Goal: Communication & Community: Answer question/provide support

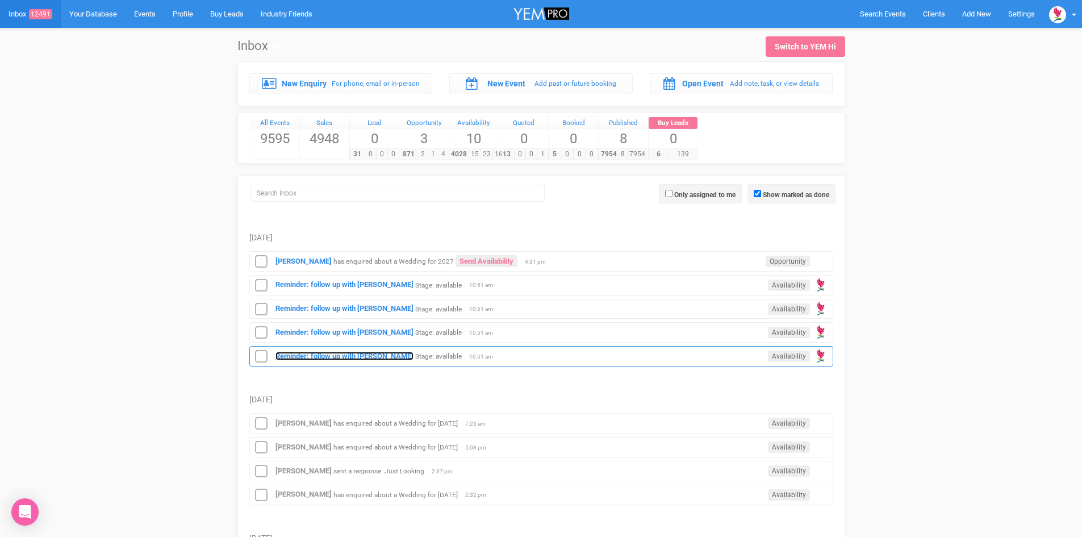
click at [328, 354] on strong "Reminder: follow up with [PERSON_NAME]" at bounding box center [344, 356] width 138 height 9
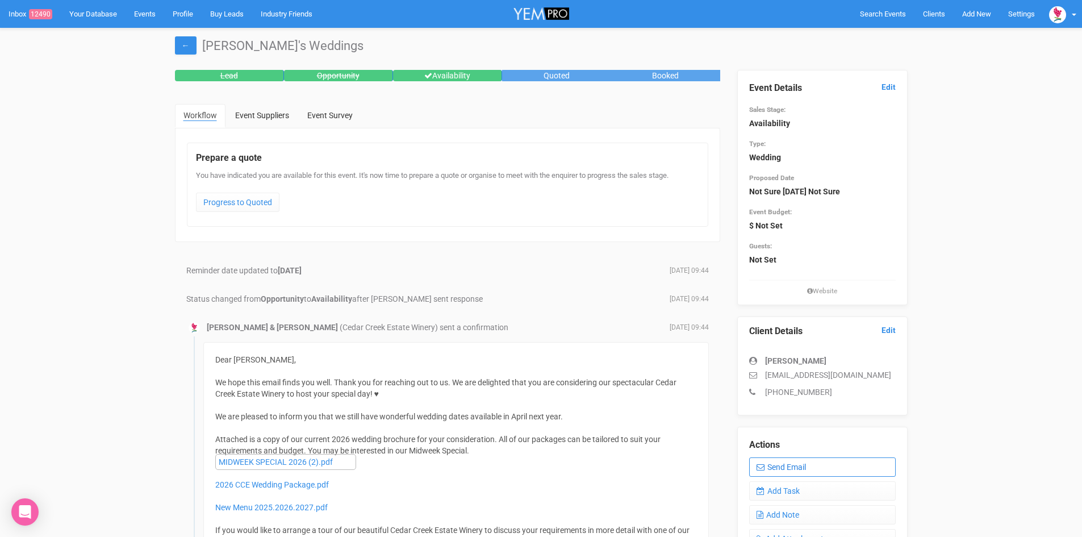
click at [780, 463] on link "Send Email" at bounding box center [822, 466] width 147 height 19
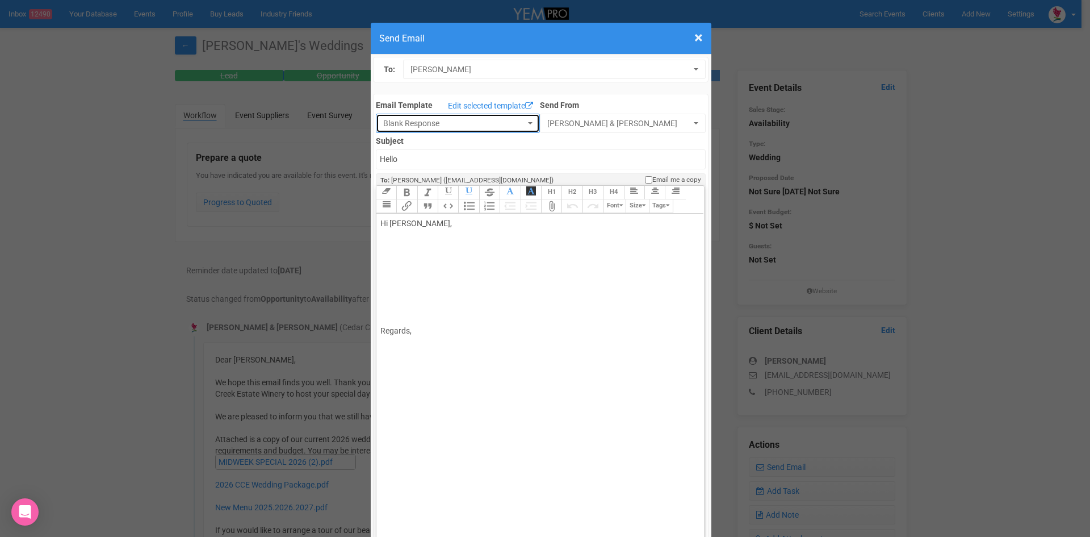
click at [520, 119] on button "Blank Response" at bounding box center [458, 123] width 164 height 19
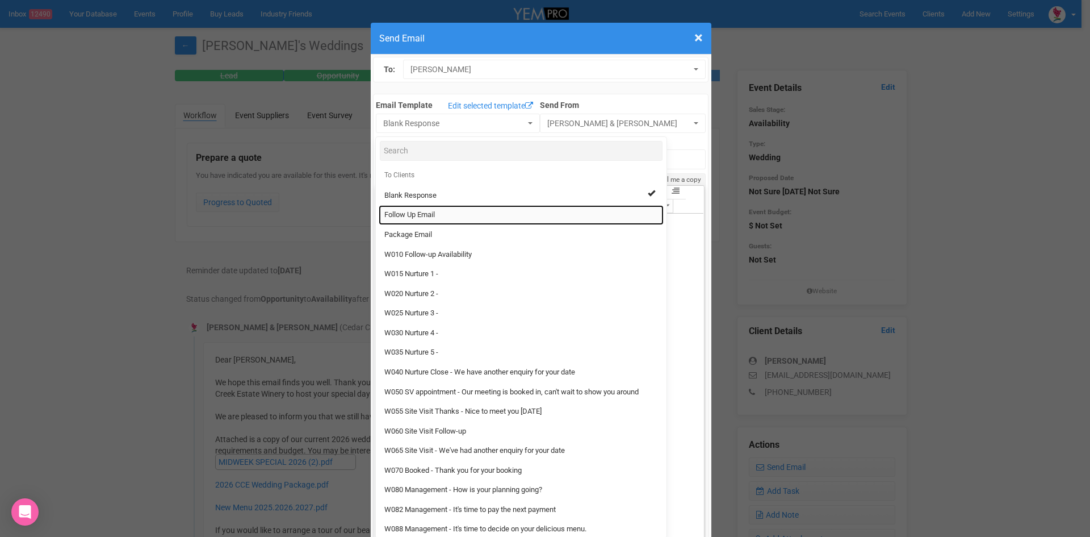
click at [401, 211] on span "Follow Up Email" at bounding box center [410, 215] width 51 height 11
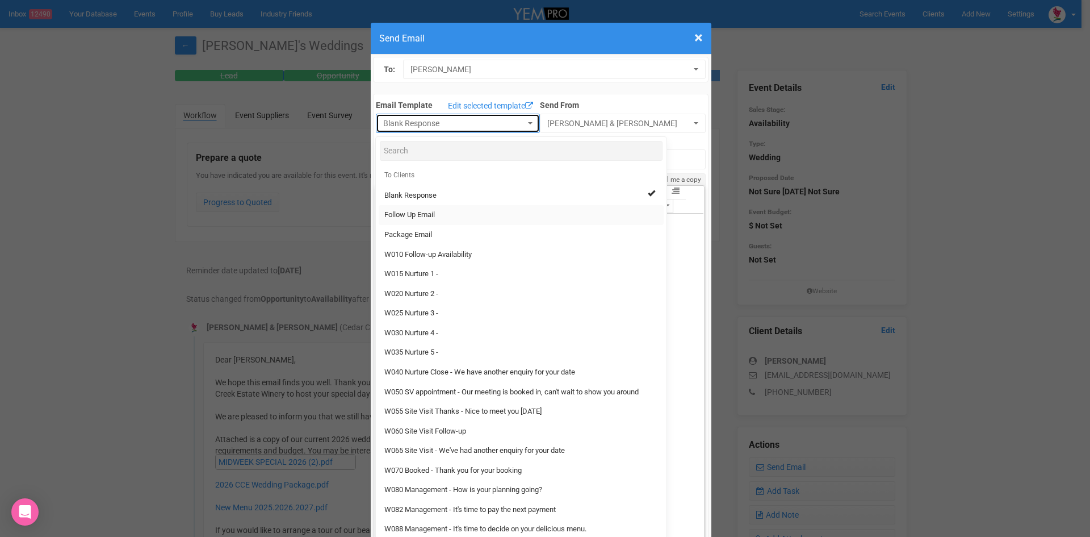
select select "88639"
type input "[GEOGRAPHIC_DATA] - Follow Up"
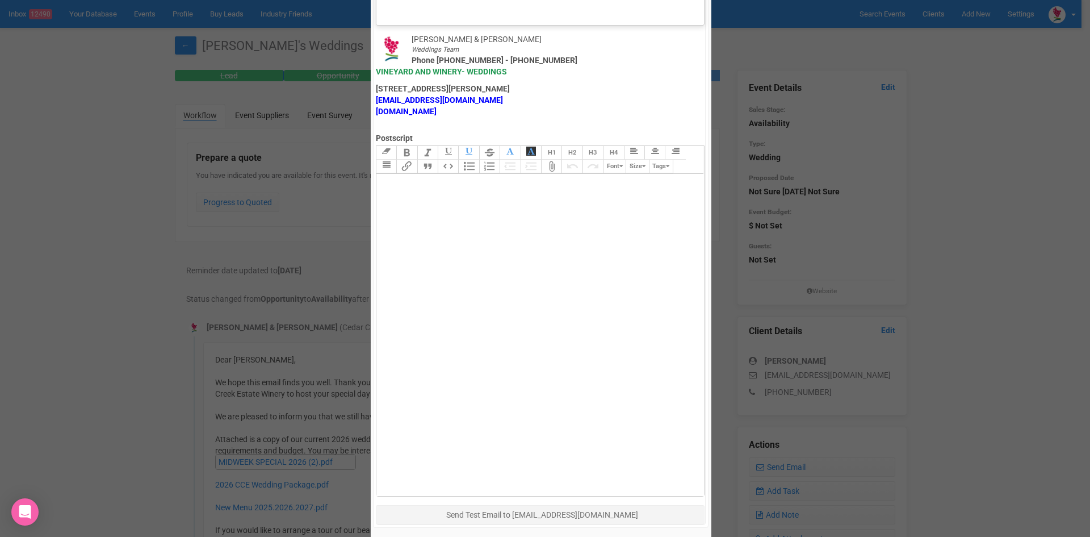
scroll to position [563, 0]
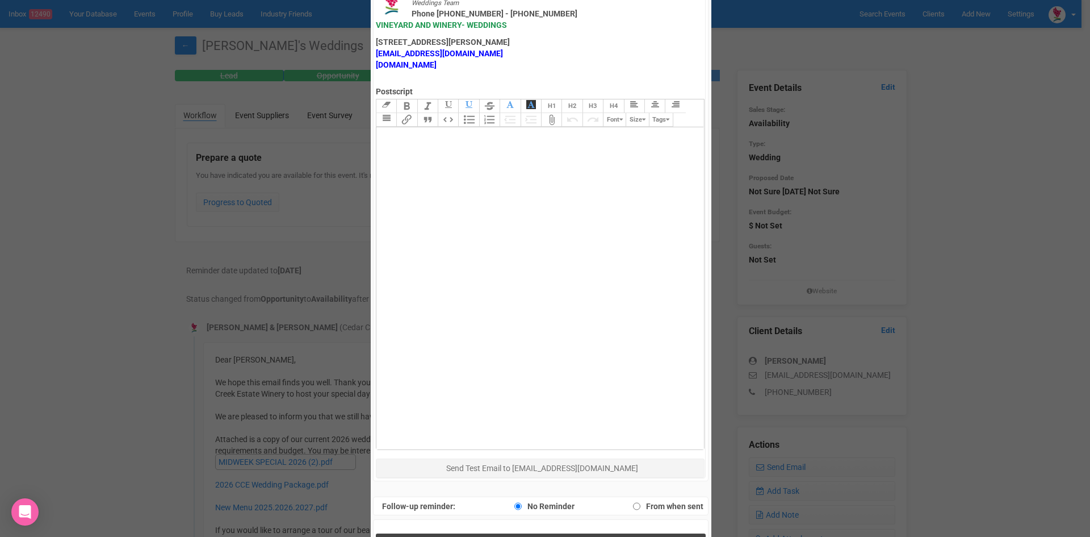
click at [454, 533] on button "Send Response" at bounding box center [541, 544] width 330 height 23
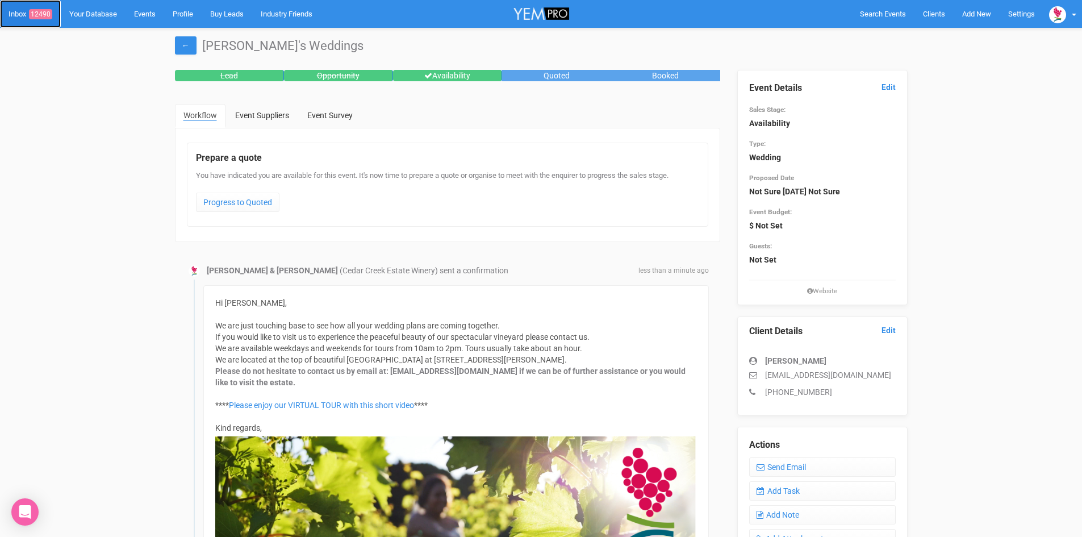
click at [44, 11] on span "12490" at bounding box center [40, 14] width 23 height 10
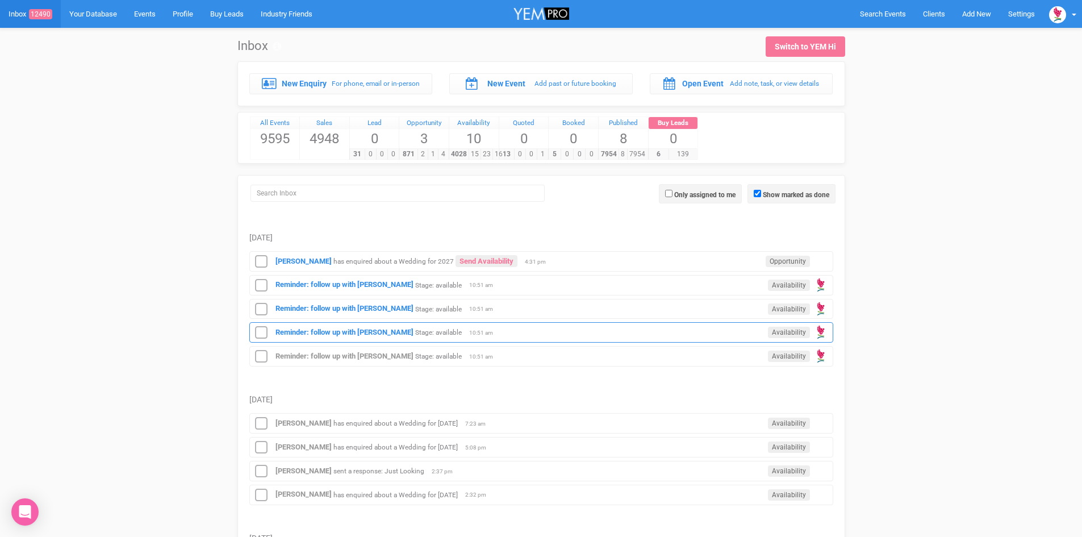
click at [367, 325] on div "Reminder: follow up with [PERSON_NAME] Stage: available Availability 10:51 am" at bounding box center [541, 332] width 584 height 20
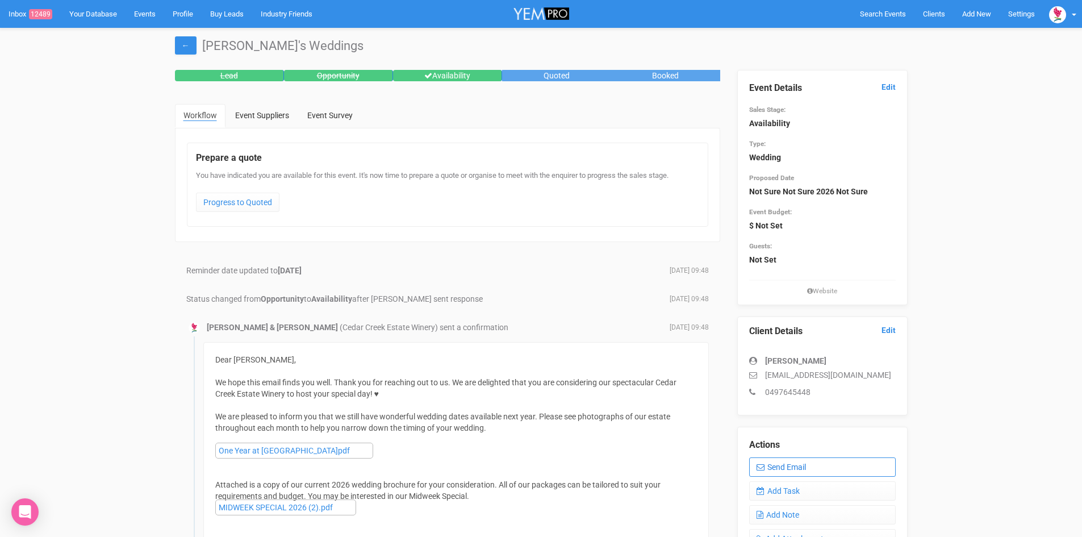
click at [777, 460] on link "Send Email" at bounding box center [822, 466] width 147 height 19
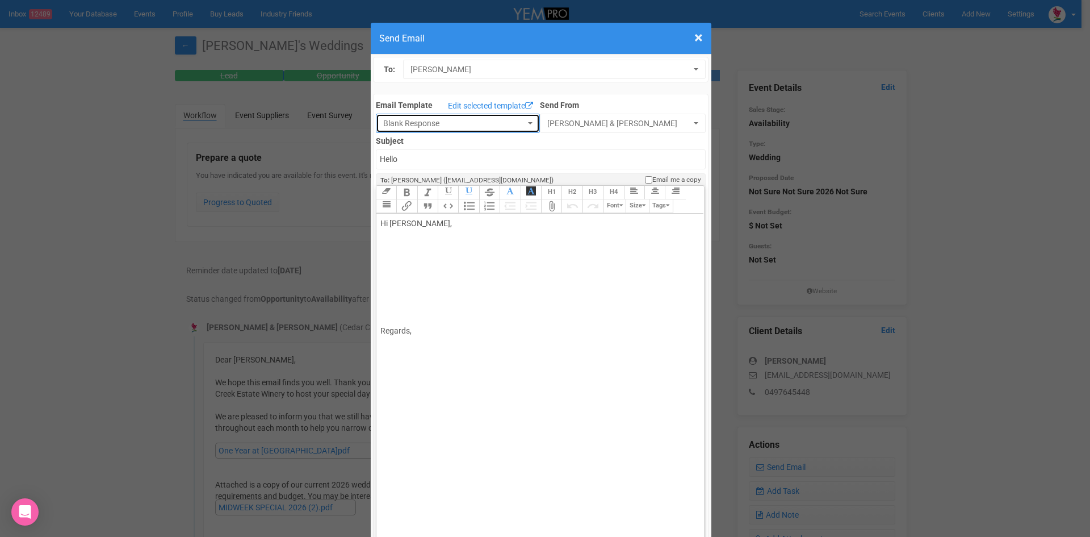
click at [517, 117] on button "Blank Response" at bounding box center [458, 123] width 164 height 19
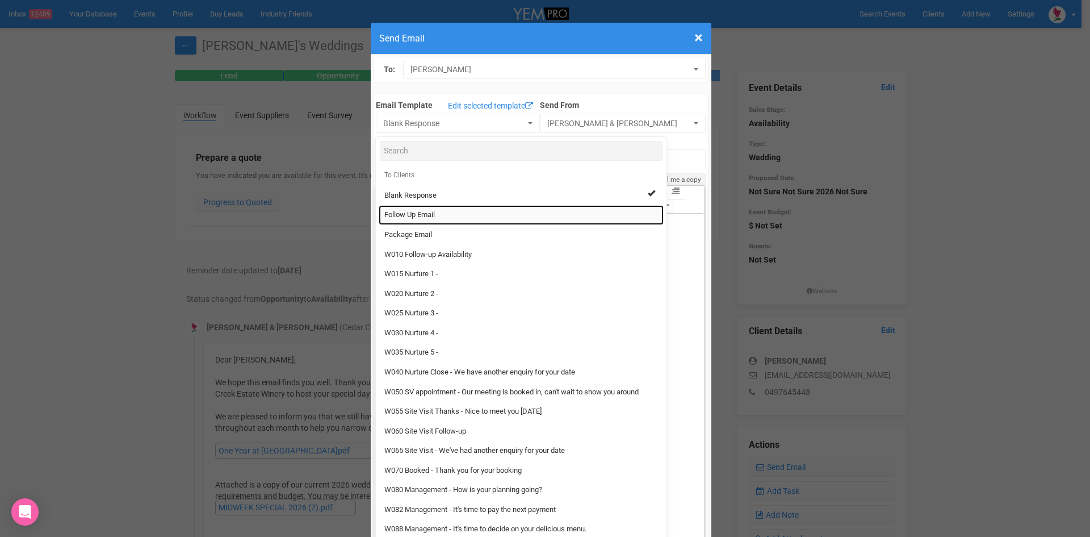
click at [420, 208] on link "Follow Up Email" at bounding box center [521, 215] width 285 height 20
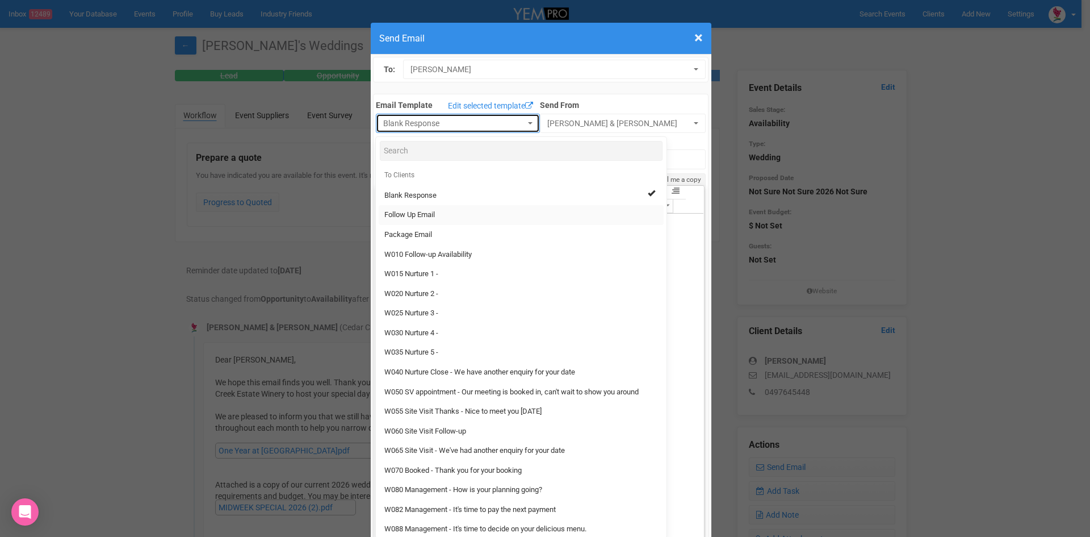
select select "88639"
type input "[GEOGRAPHIC_DATA] - Follow Up"
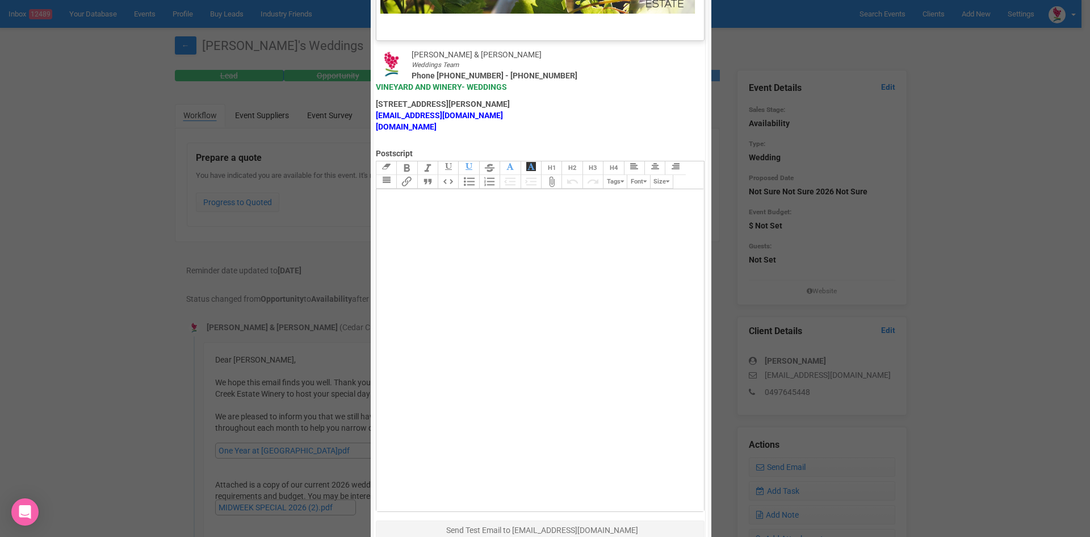
scroll to position [563, 0]
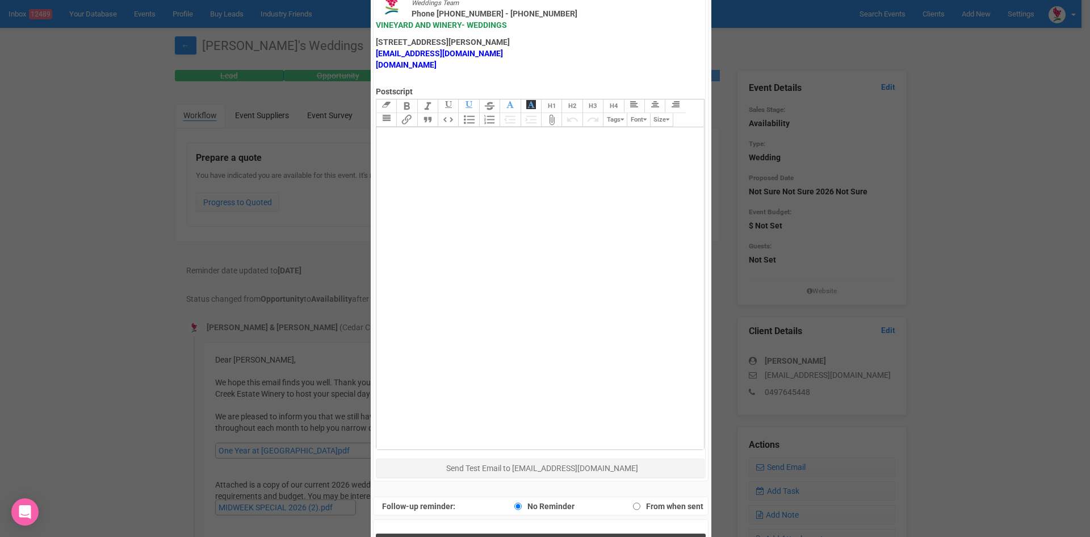
click at [496, 533] on button "Send Response" at bounding box center [541, 544] width 330 height 23
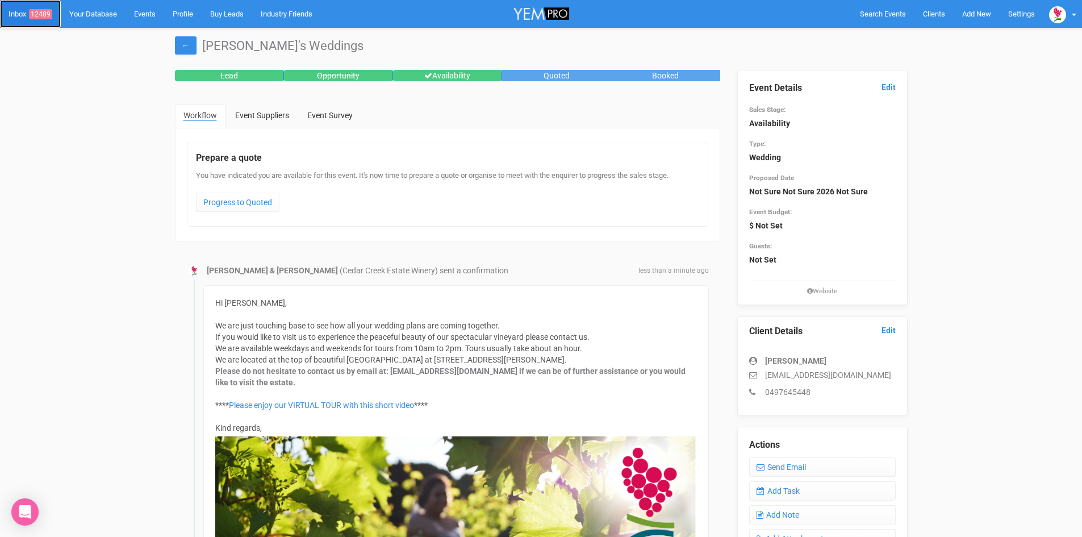
click at [48, 12] on span "12489" at bounding box center [40, 14] width 23 height 10
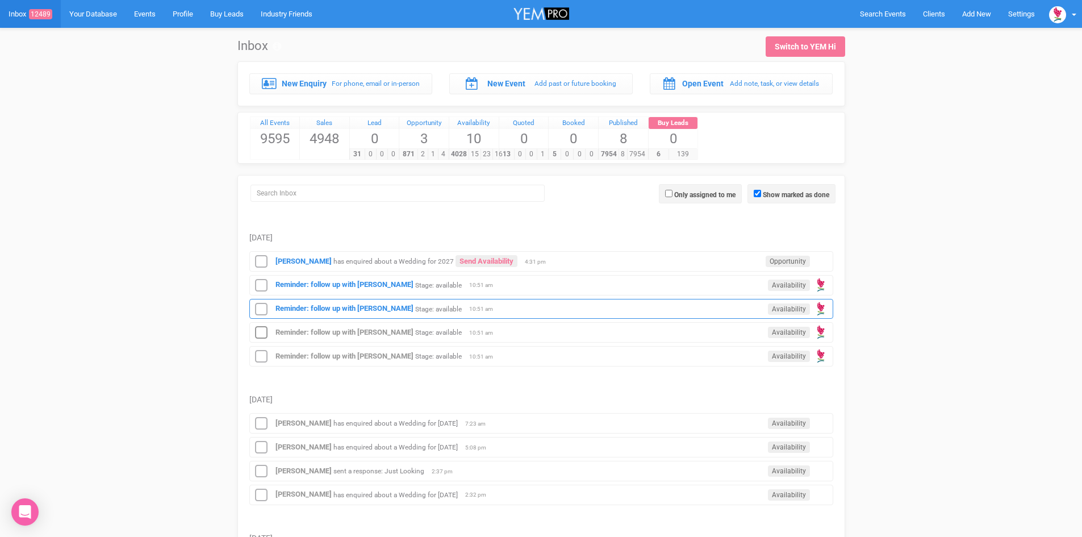
click at [368, 302] on div "Reminder: follow up with [PERSON_NAME] Stage: available Availability 10:51 am" at bounding box center [541, 309] width 584 height 20
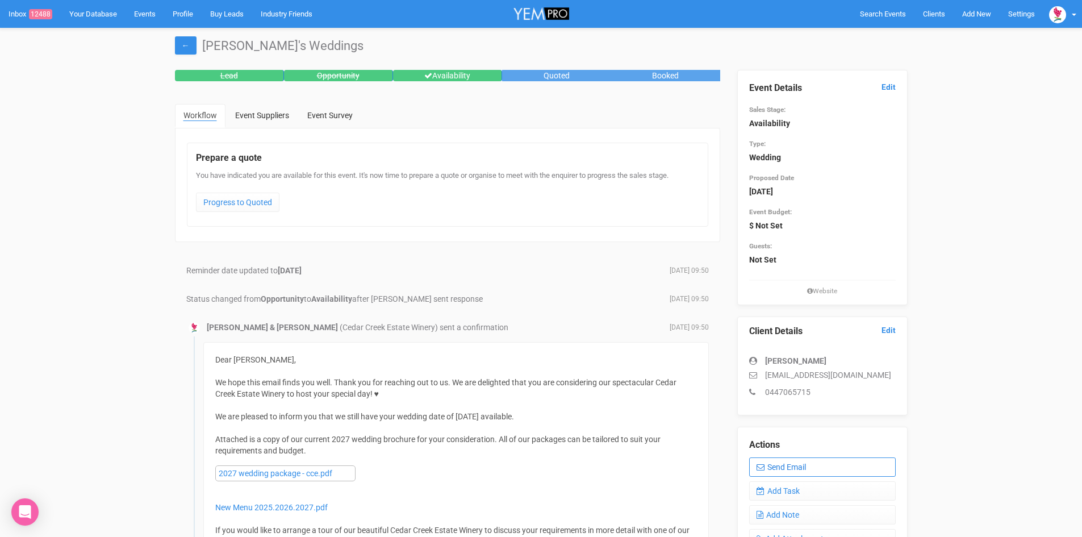
click at [771, 461] on link "Send Email" at bounding box center [822, 466] width 147 height 19
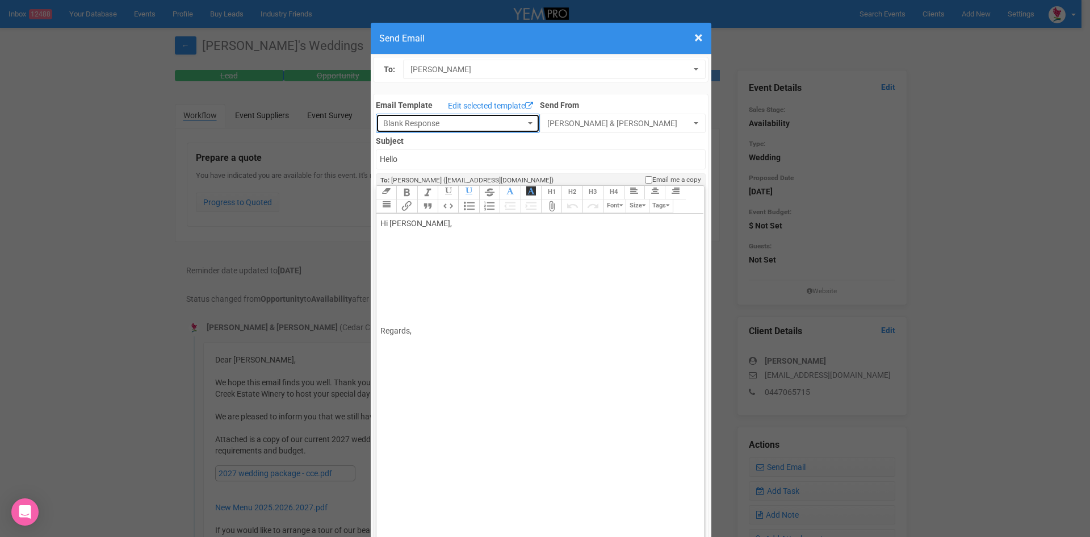
click at [522, 122] on button "Blank Response" at bounding box center [458, 123] width 164 height 19
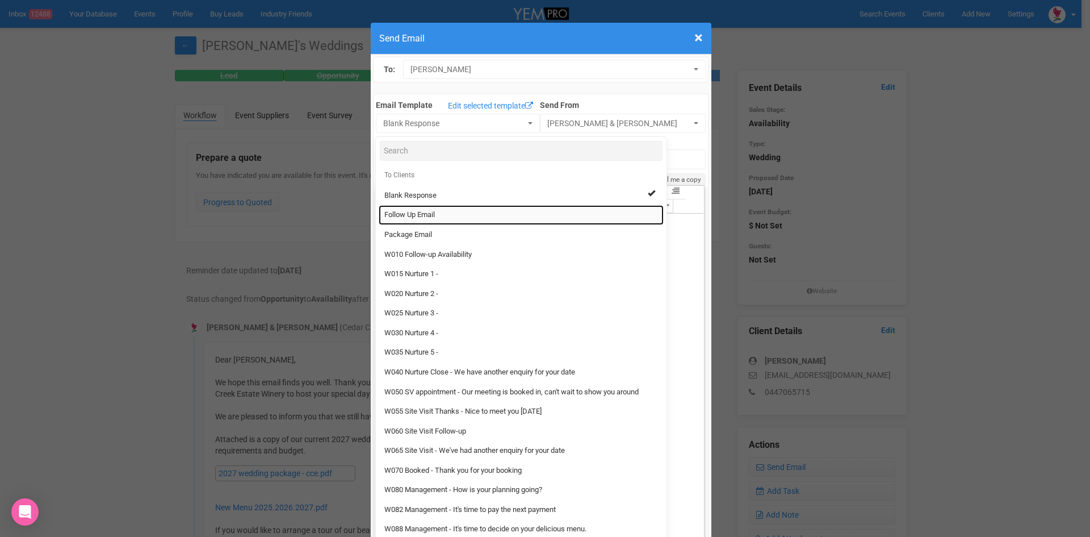
click at [405, 212] on span "Follow Up Email" at bounding box center [410, 215] width 51 height 11
select select "88639"
type input "[GEOGRAPHIC_DATA] - Follow Up"
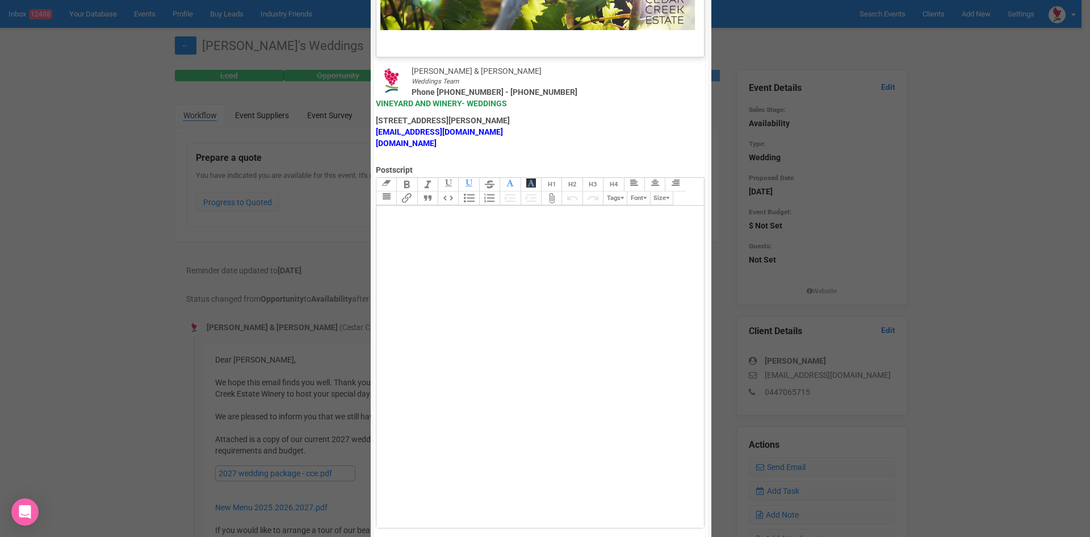
scroll to position [563, 0]
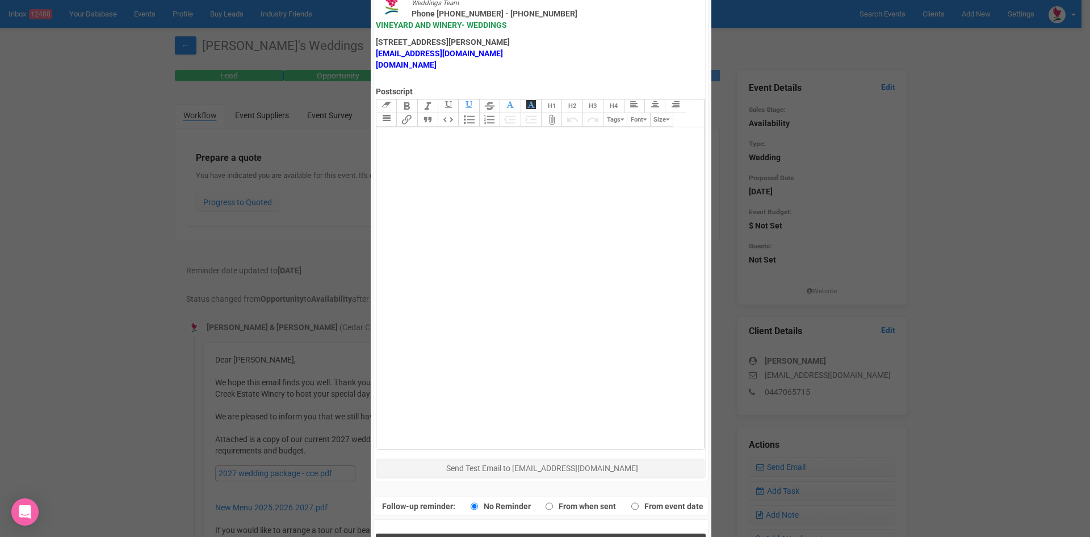
click at [461, 533] on button "Send Response" at bounding box center [541, 544] width 330 height 23
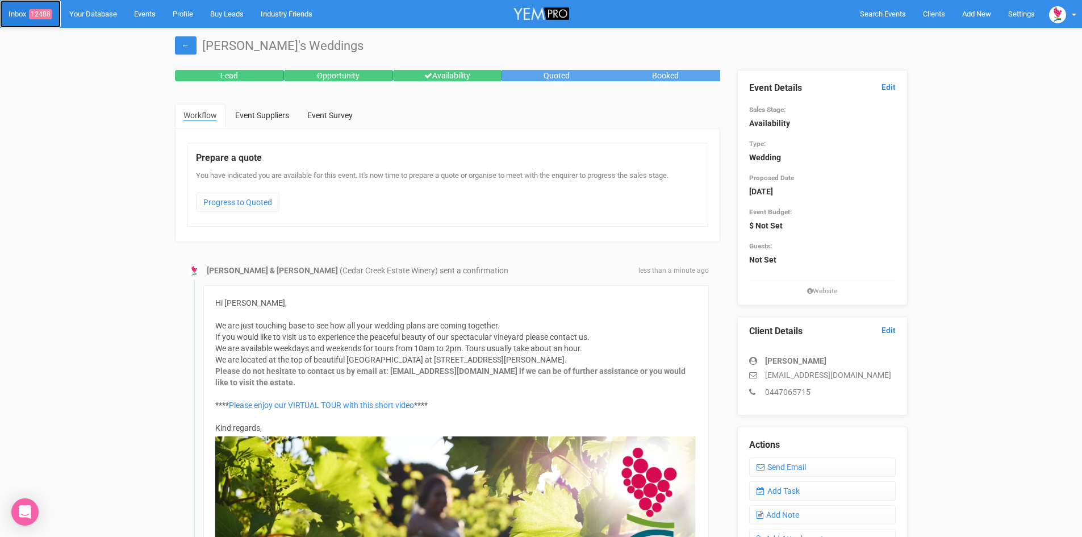
click at [41, 12] on span "12488" at bounding box center [40, 14] width 23 height 10
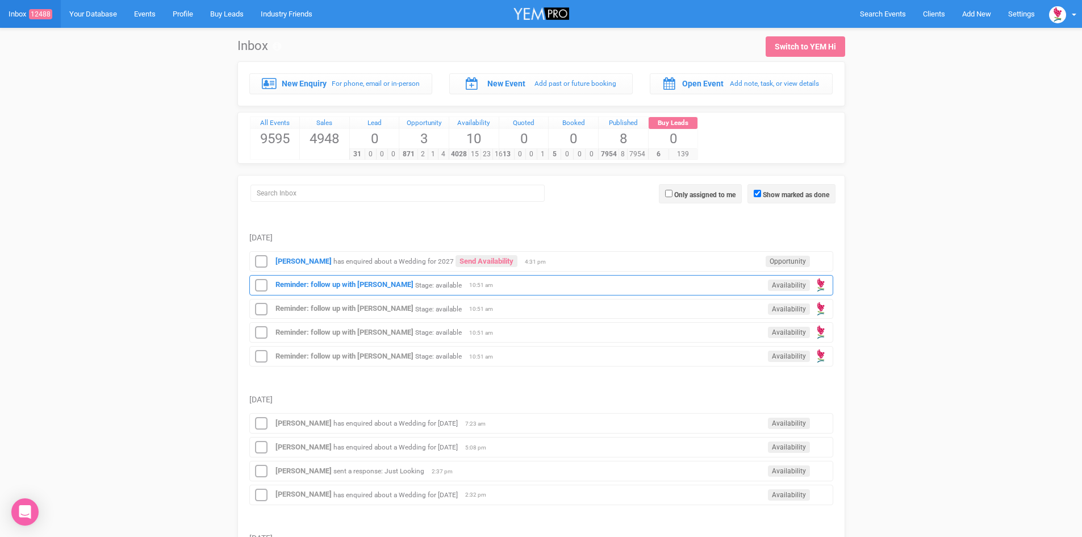
click at [365, 279] on div "Reminder: follow up with [PERSON_NAME] Stage: available Availability 10:51 am" at bounding box center [541, 285] width 584 height 20
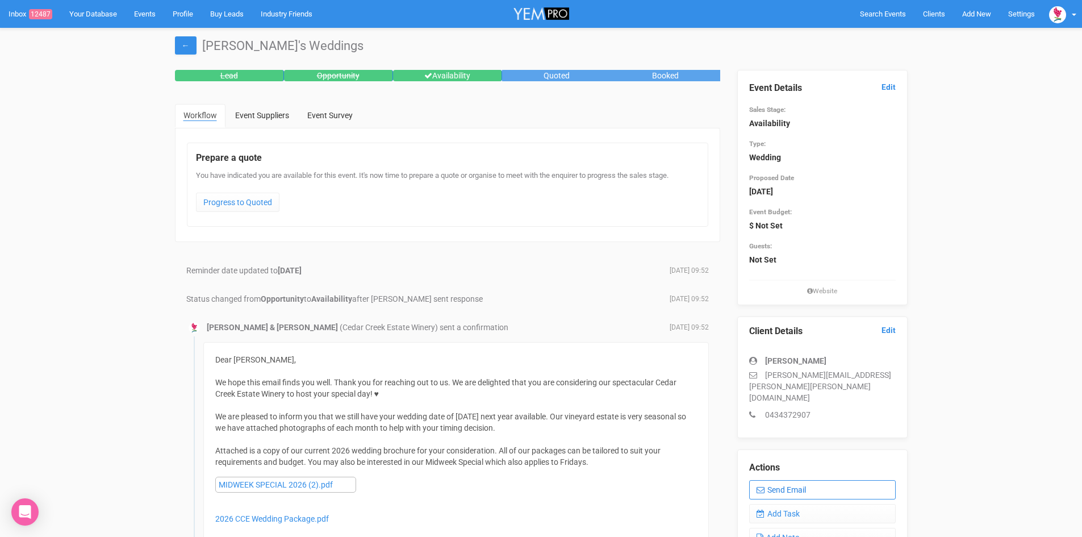
click at [788, 480] on link "Send Email" at bounding box center [822, 489] width 147 height 19
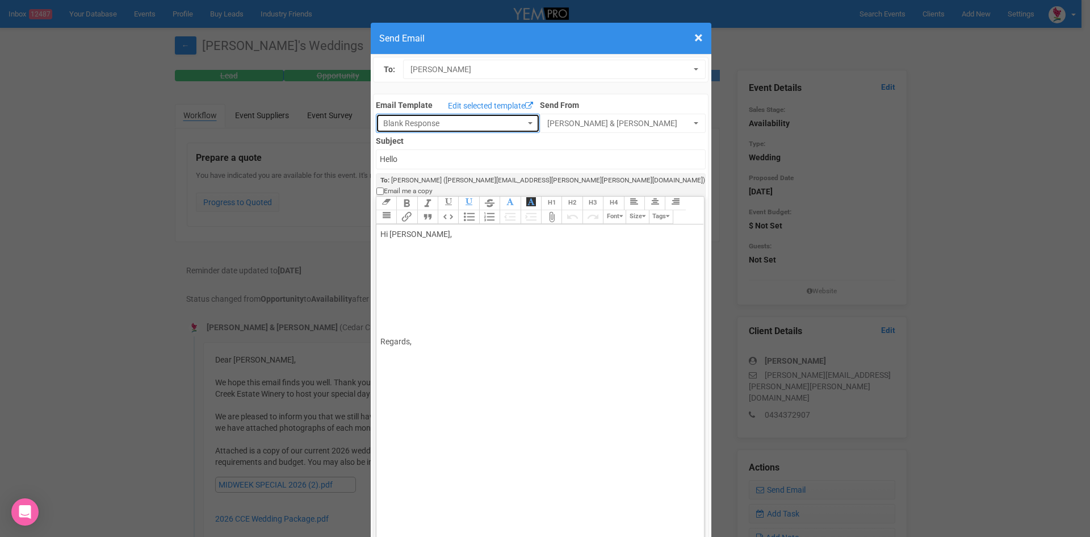
click at [523, 120] on button "Blank Response" at bounding box center [458, 123] width 164 height 19
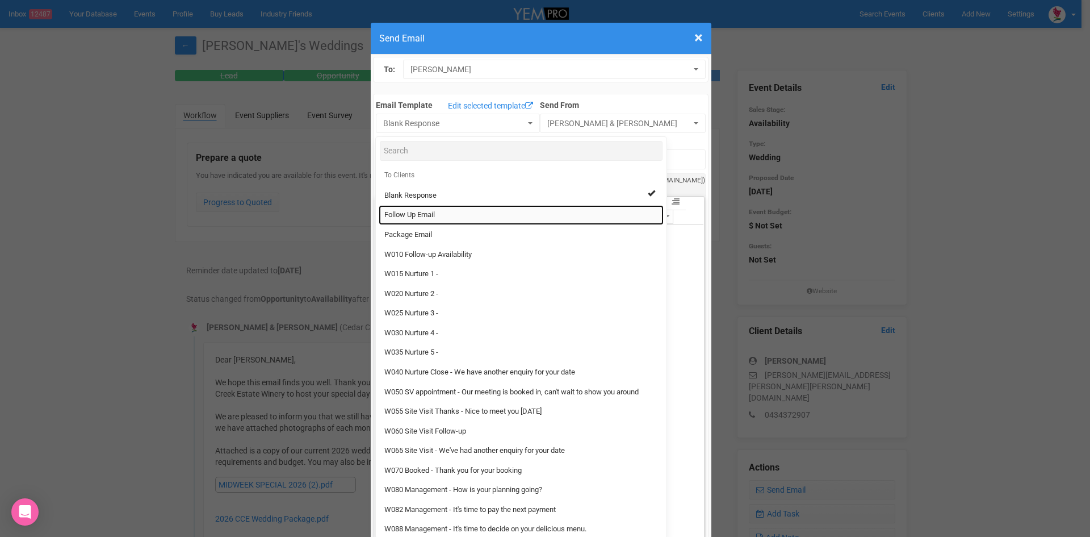
click at [415, 211] on span "Follow Up Email" at bounding box center [410, 215] width 51 height 11
select select "88639"
type input "[GEOGRAPHIC_DATA] - Follow Up"
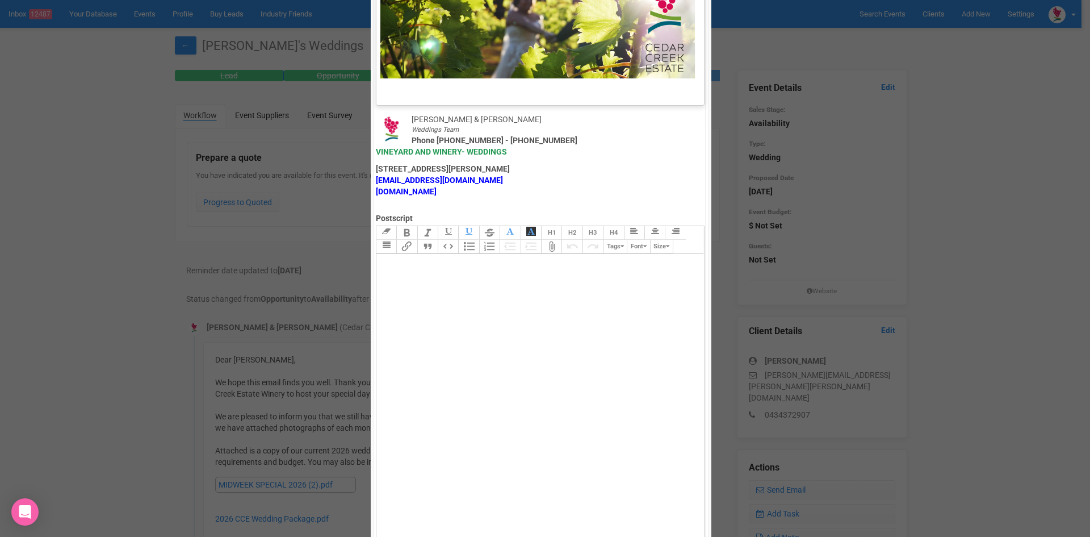
scroll to position [563, 0]
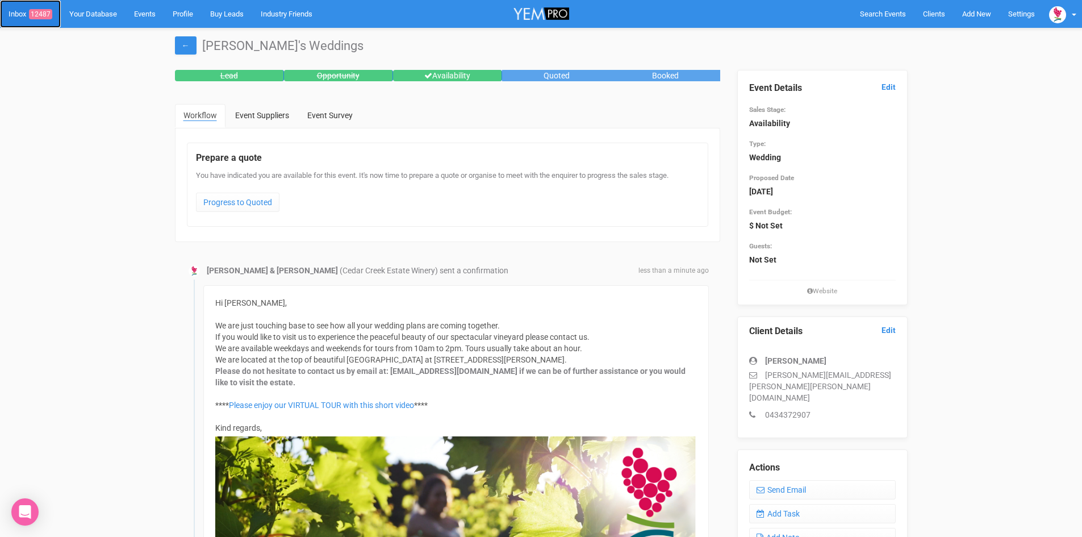
click at [40, 8] on link "Inbox 12487" at bounding box center [30, 14] width 61 height 28
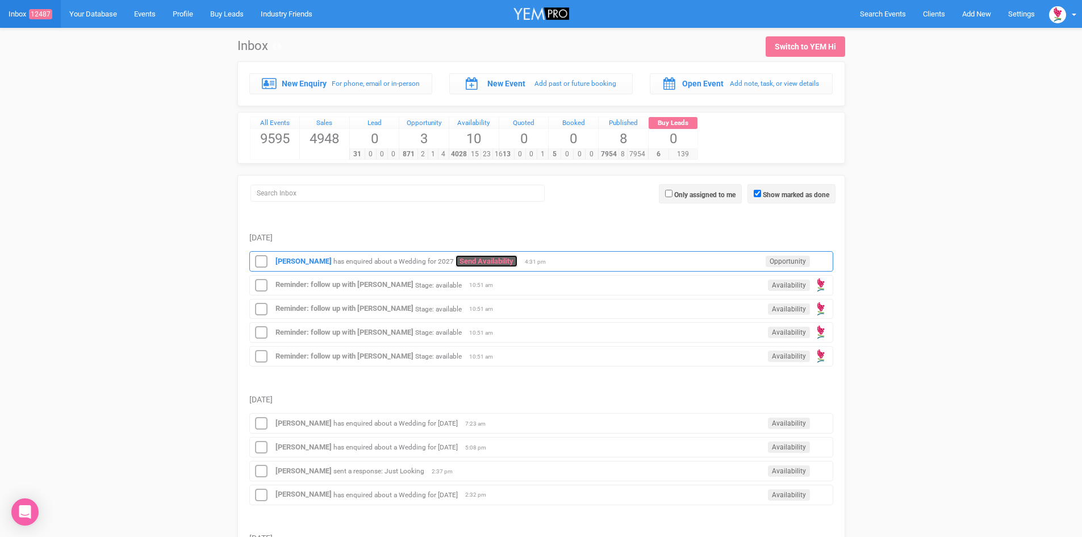
click at [494, 257] on link "Send Availability" at bounding box center [486, 261] width 62 height 12
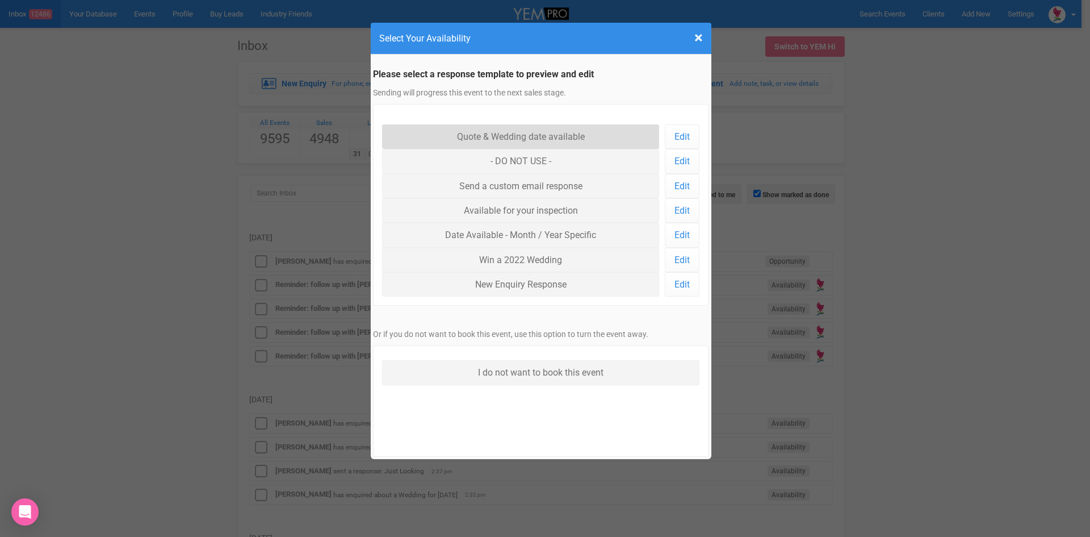
click at [495, 127] on link "Quote & Wedding date available" at bounding box center [521, 136] width 278 height 24
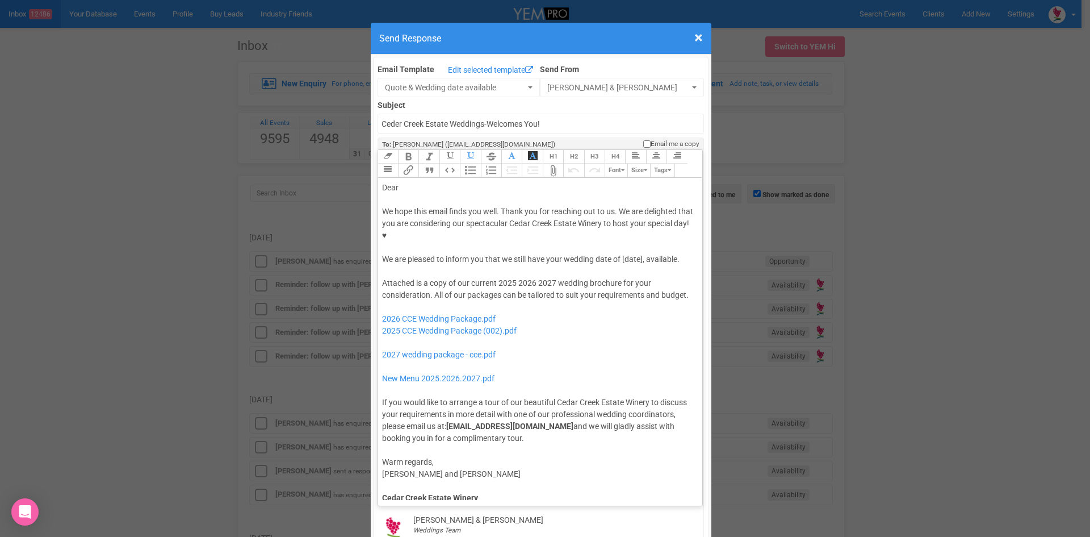
click at [428, 178] on trix-editor "Dear We hope this email finds you well. Thank you for reaching out to us. We ar…" at bounding box center [540, 339] width 325 height 322
click at [544, 222] on div "We hope this email finds you well. Thank you for reaching out to us. We are del…" at bounding box center [538, 236] width 313 height 60
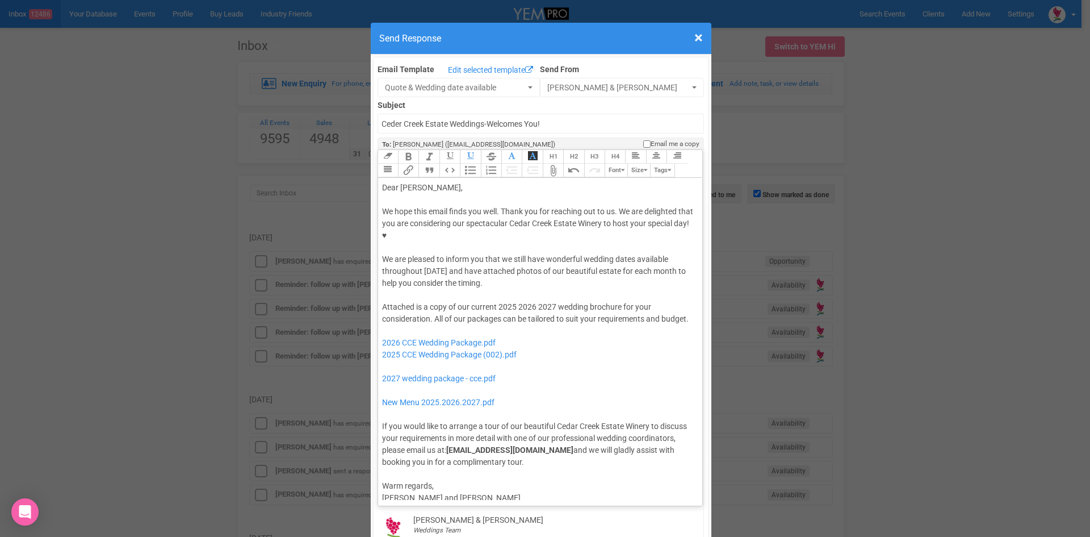
click at [535, 301] on div "Attached is a copy of our current 2025 2026 2027 wedding brochure for your cons…" at bounding box center [538, 384] width 313 height 167
drag, startPoint x: 523, startPoint y: 319, endPoint x: 378, endPoint y: 307, distance: 144.8
click at [382, 307] on div "Attached is a copy of our current 2027 wedding brochure for your consideration.…" at bounding box center [538, 384] width 313 height 167
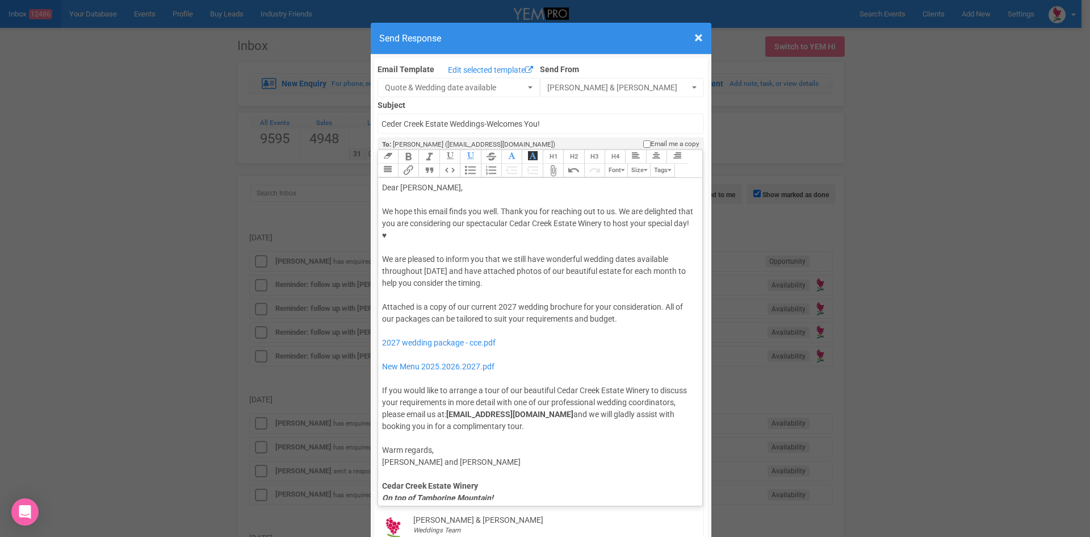
click at [494, 247] on div "We hope this email finds you well. Thank you for reaching out to us. We are del…" at bounding box center [538, 247] width 313 height 83
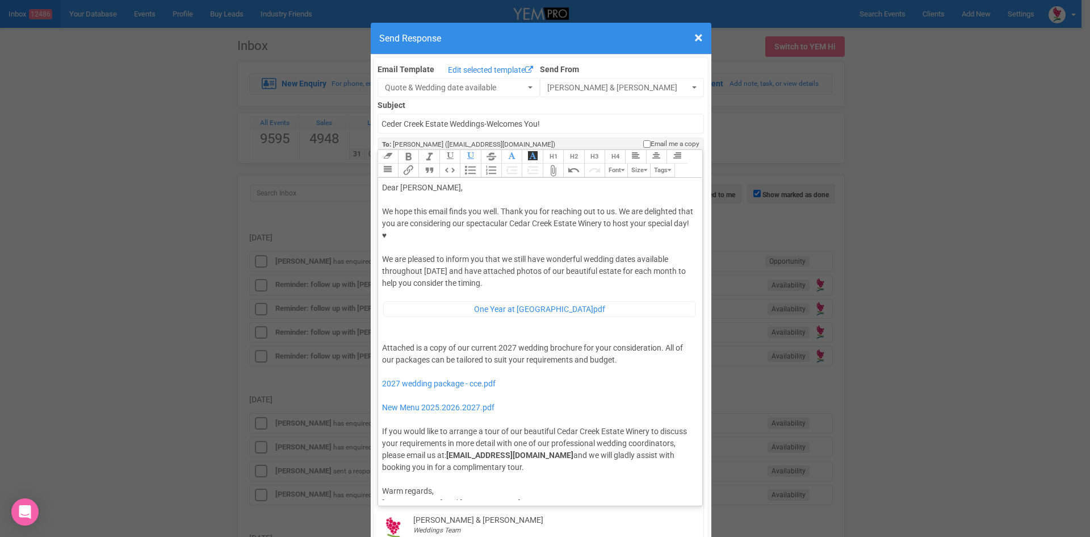
type trix-editor "<lor>Ipsu Dolor,</sit><ame><consec>&adip;</elitse></doe><tem>In utla etdo magna…"
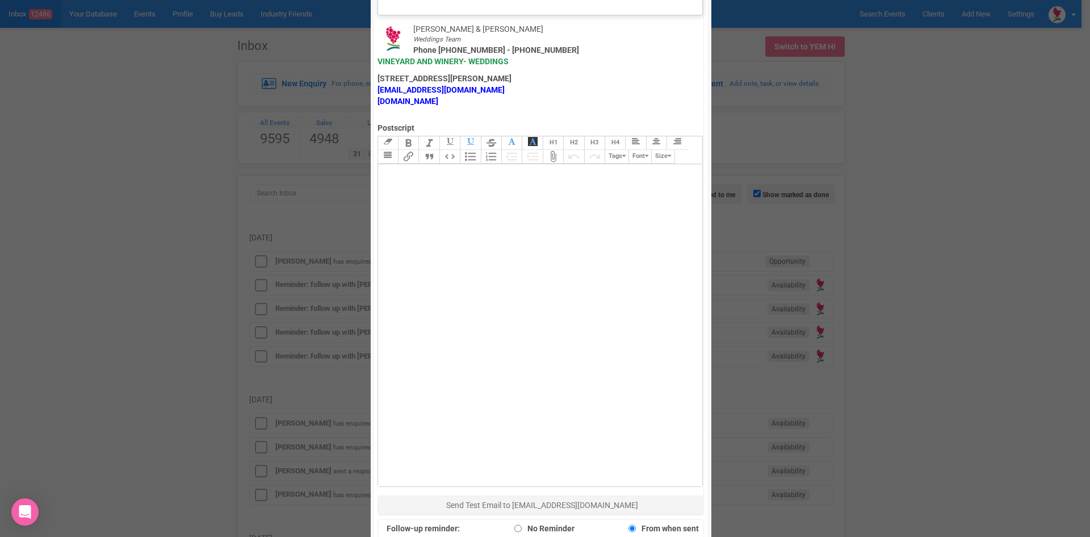
scroll to position [682, 0]
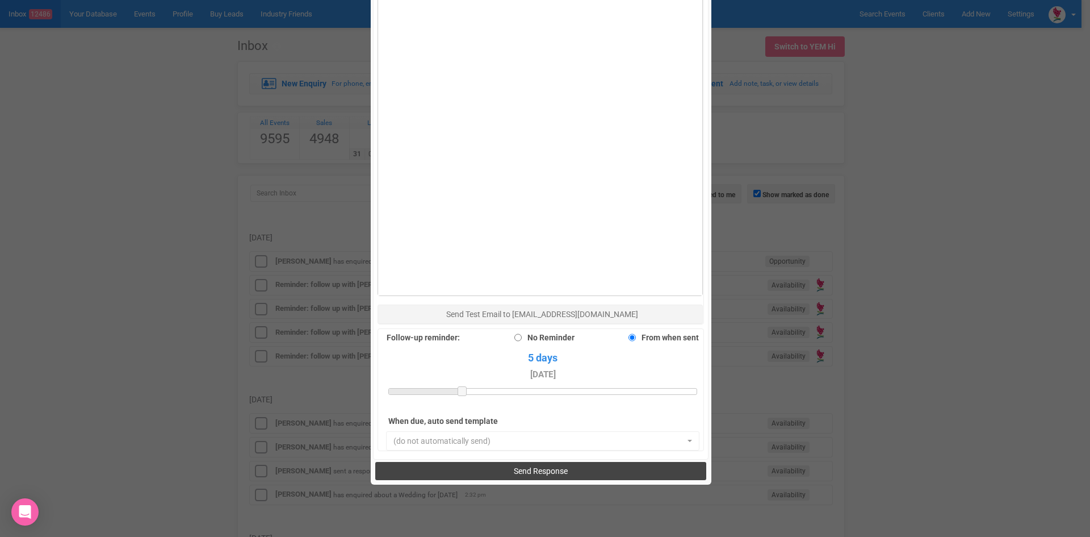
click at [508, 462] on button "Send Response" at bounding box center [540, 471] width 331 height 18
